Goal: Information Seeking & Learning: Understand process/instructions

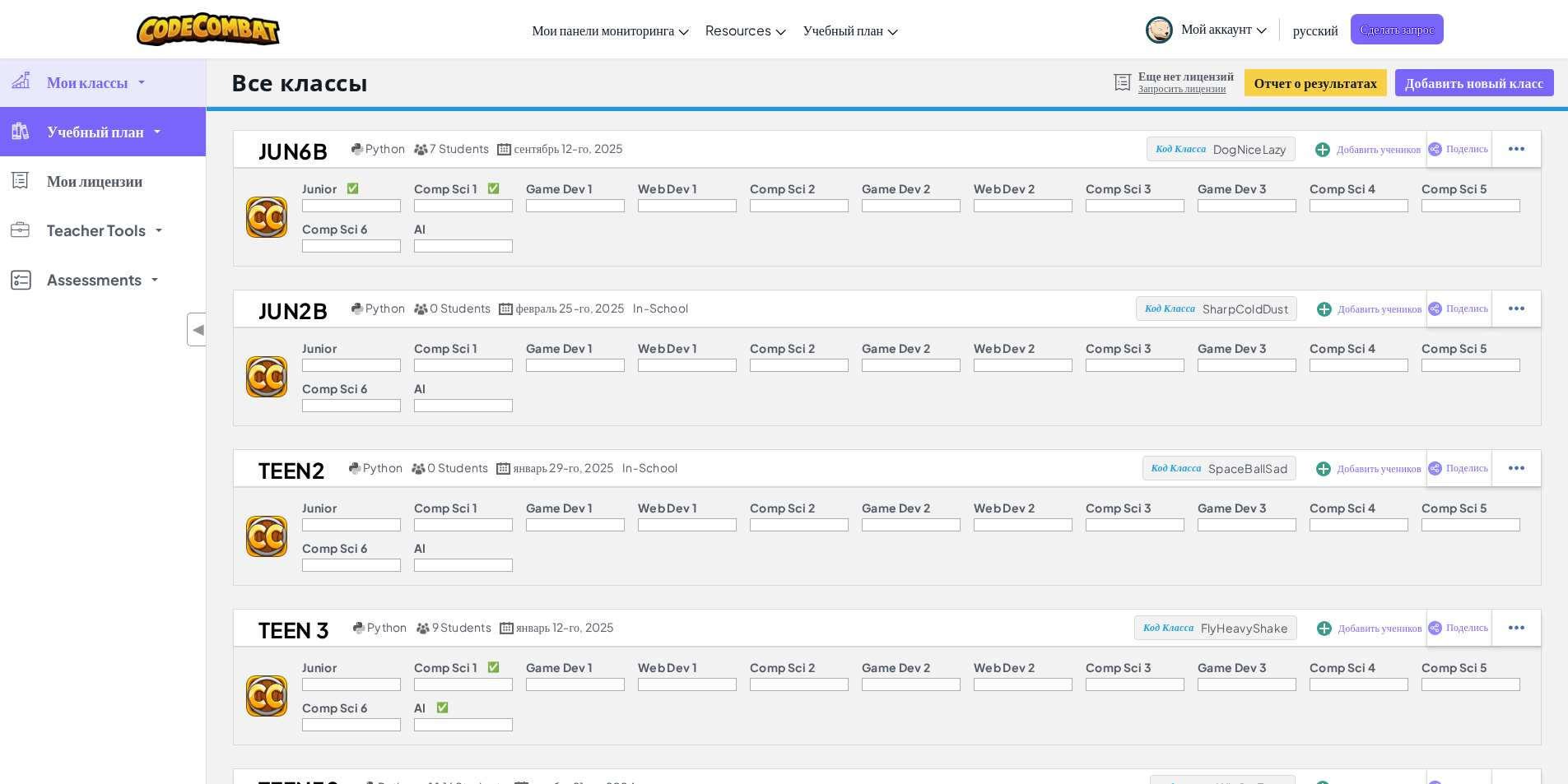
click at [79, 118] on link "Учебный план" at bounding box center [103, 132] width 206 height 49
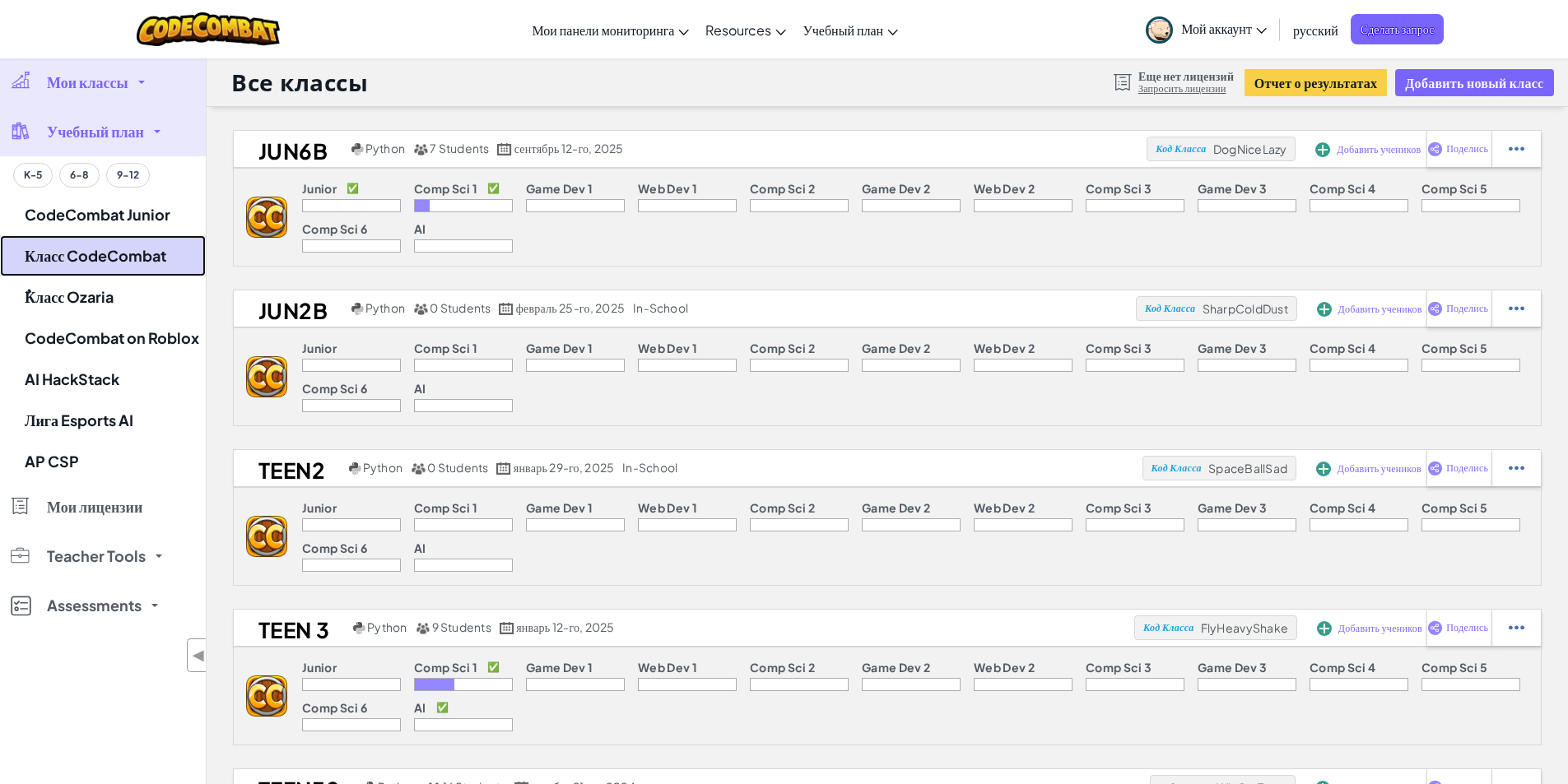
click at [126, 256] on link "Класс CodeCombat" at bounding box center [103, 256] width 206 height 41
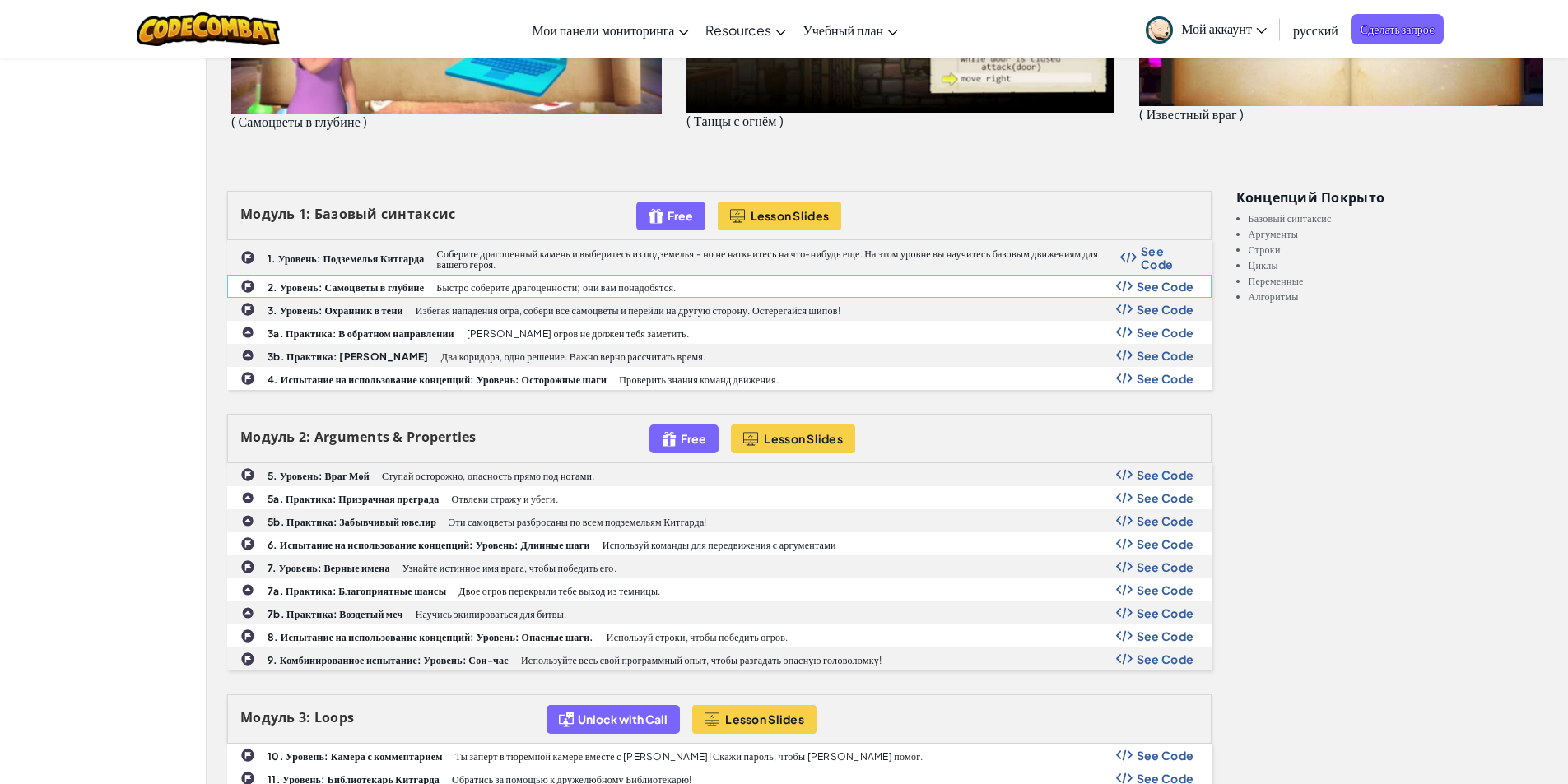
scroll to position [246, 0]
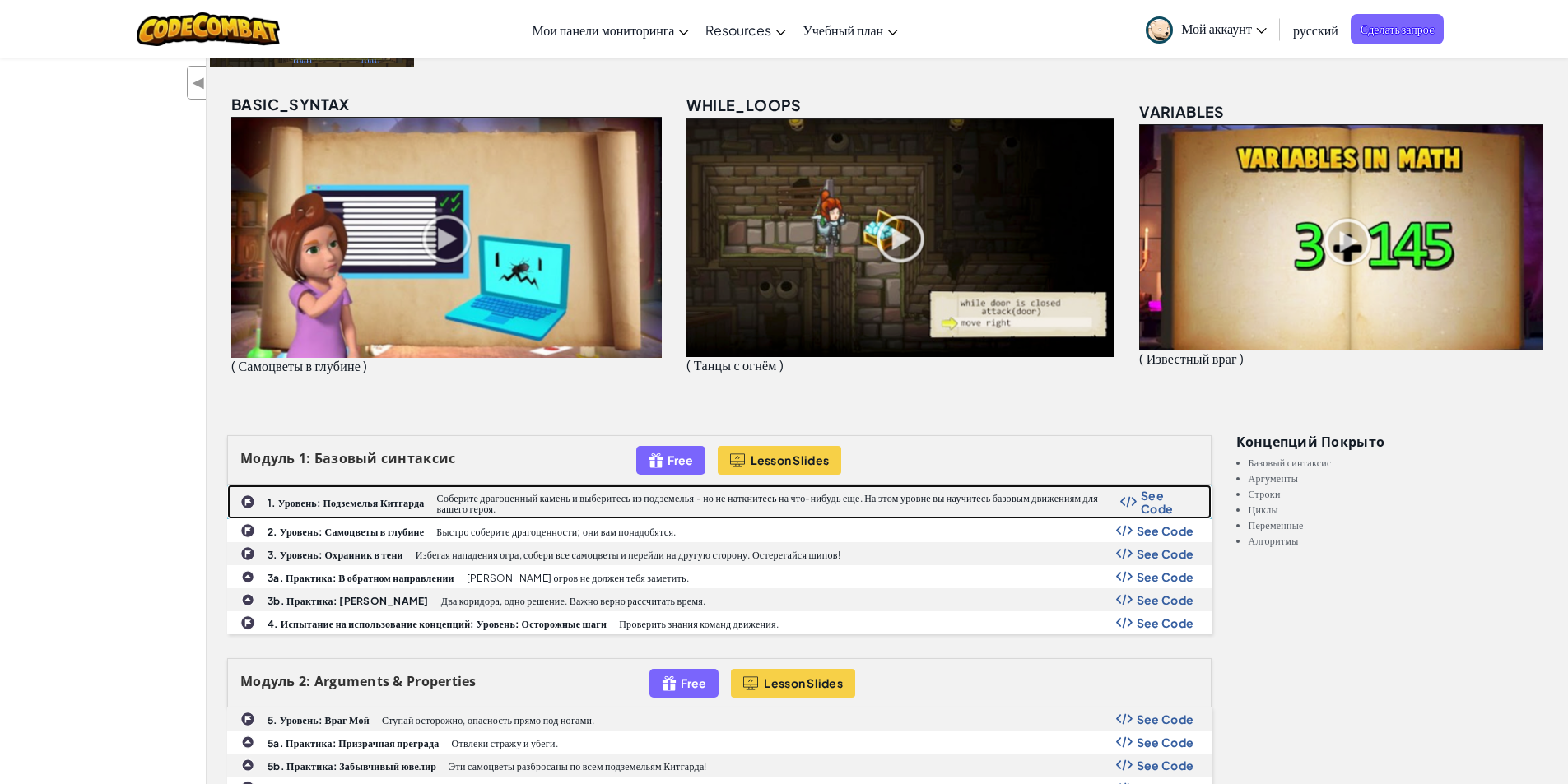
click at [372, 489] on div "1. Уровень: Подземелья Китгарда Соберите драгоценный камень и выберитесь из под…" at bounding box center [719, 501] width 983 height 33
